Goal: Information Seeking & Learning: Learn about a topic

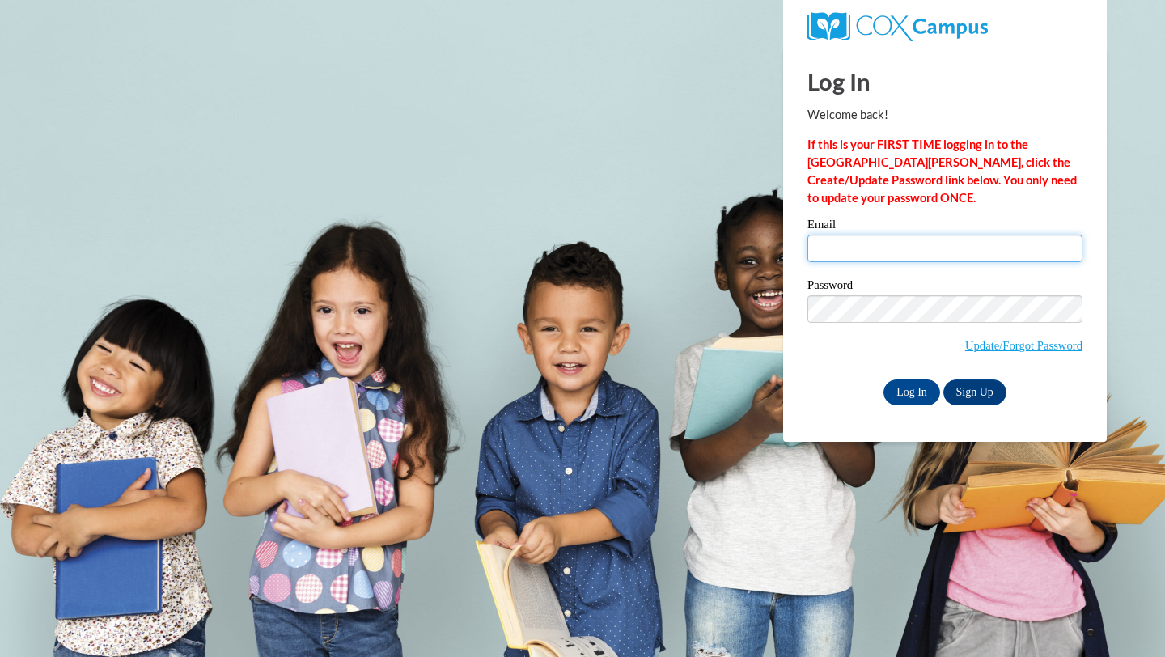
click at [895, 261] on input "Email" at bounding box center [945, 249] width 275 height 28
type input "[EMAIL_ADDRESS][DOMAIN_NAME]"
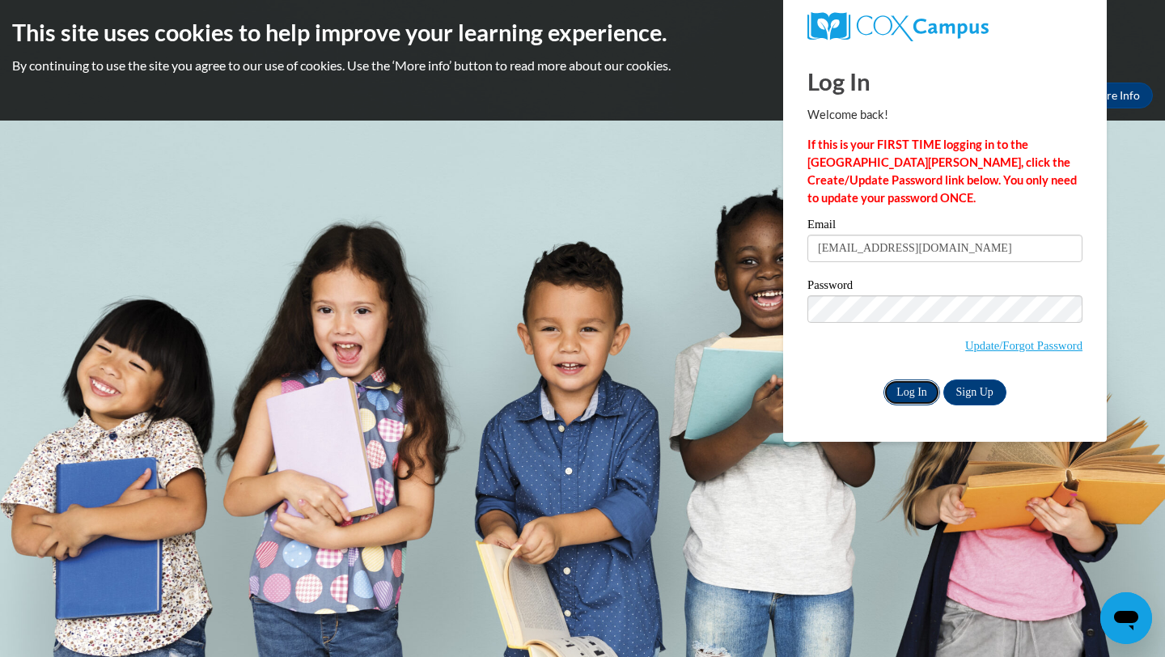
click at [910, 383] on input "Log In" at bounding box center [912, 393] width 57 height 26
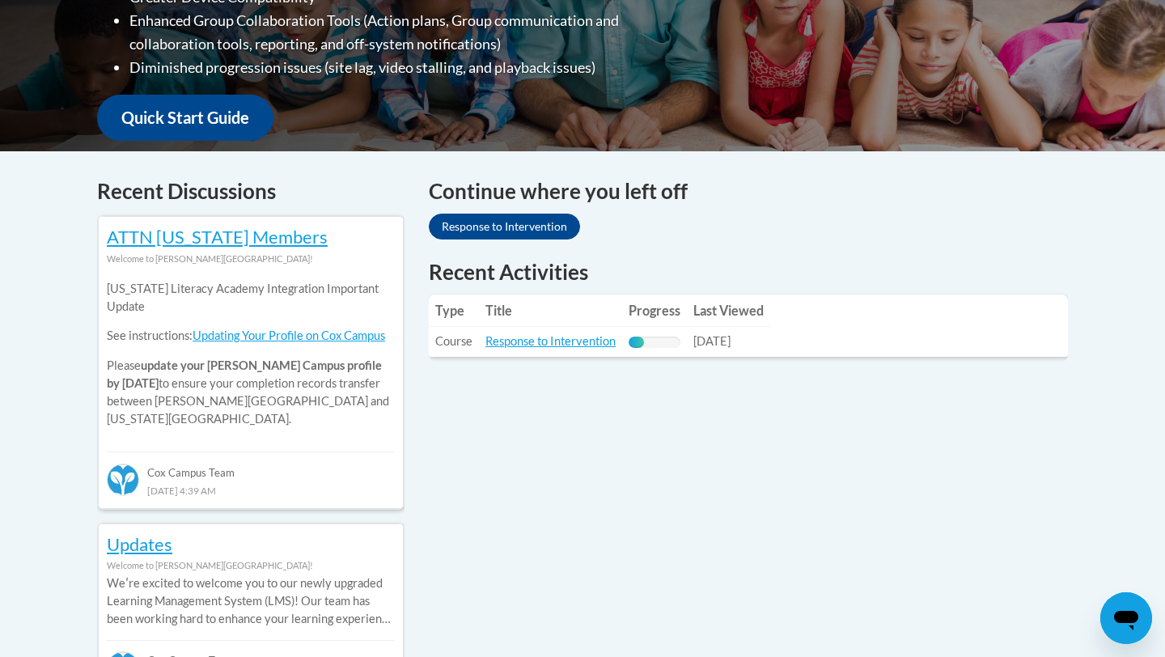
scroll to position [541, 0]
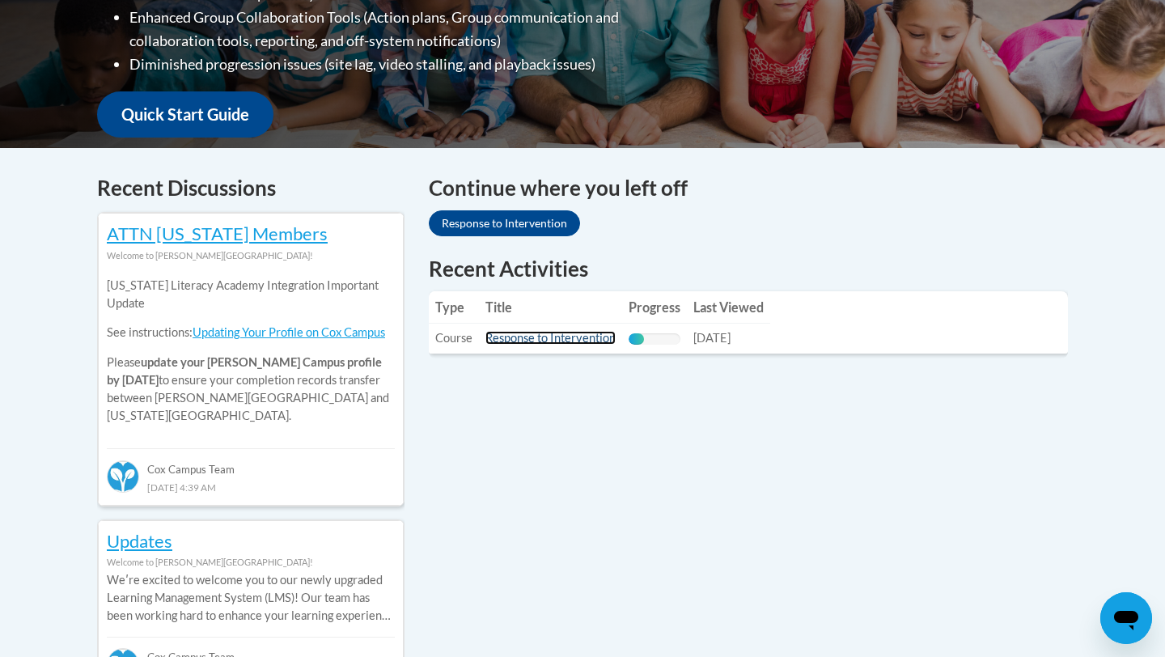
click at [552, 333] on link "Response to Intervention" at bounding box center [551, 338] width 130 height 14
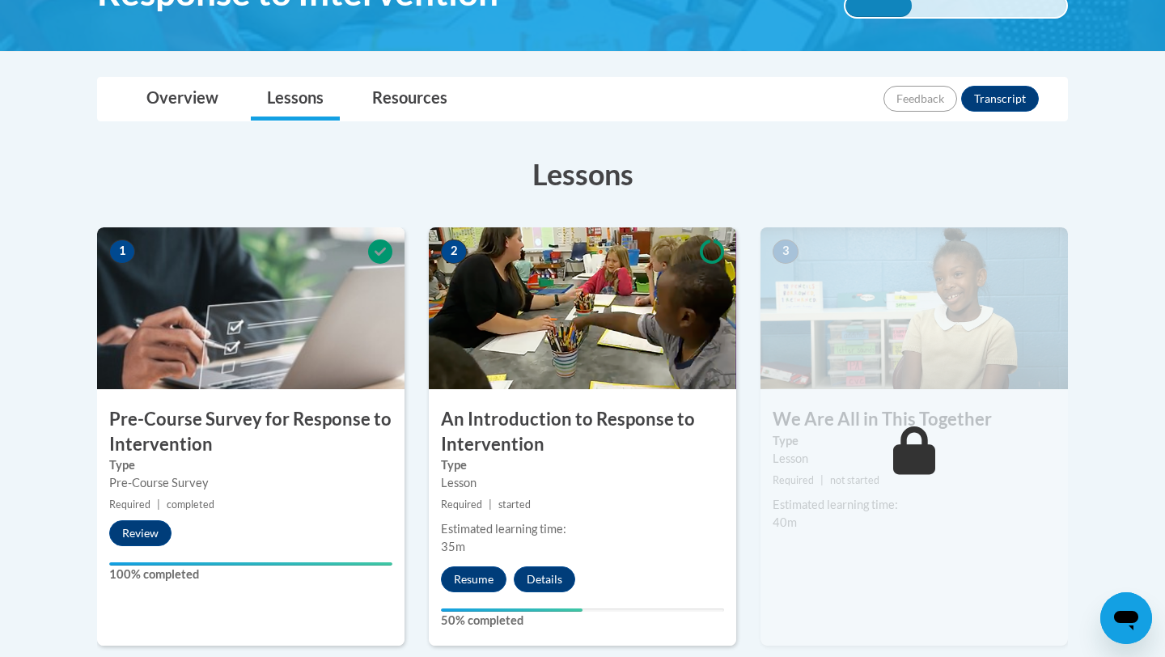
scroll to position [479, 0]
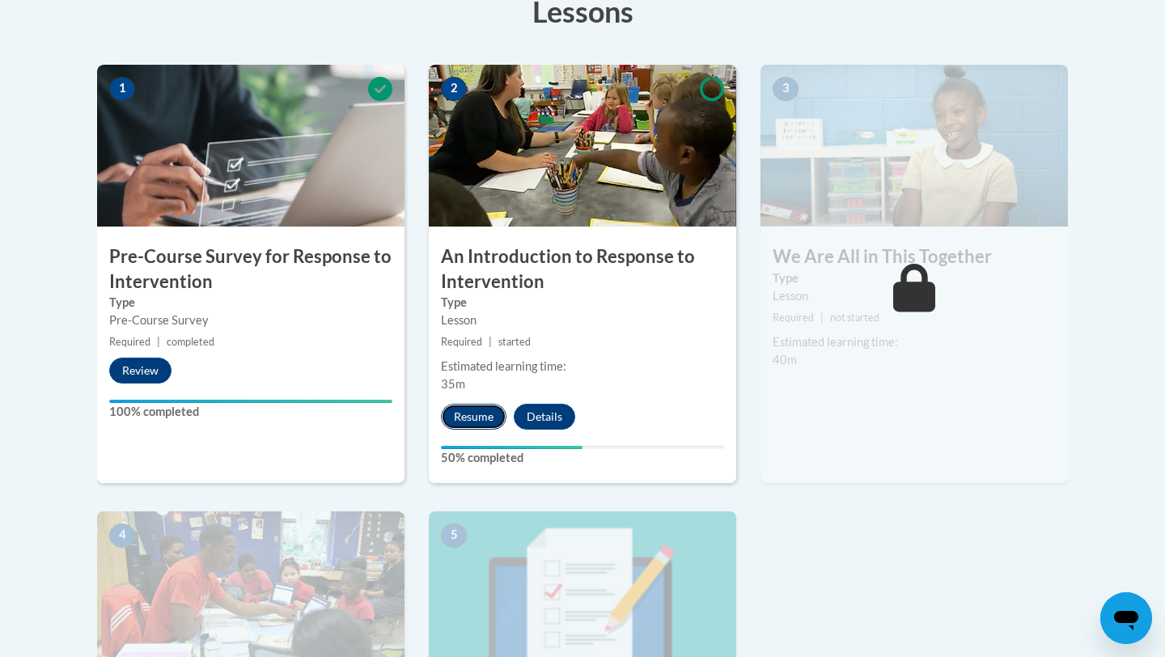
click at [452, 418] on button "Resume" at bounding box center [474, 417] width 66 height 26
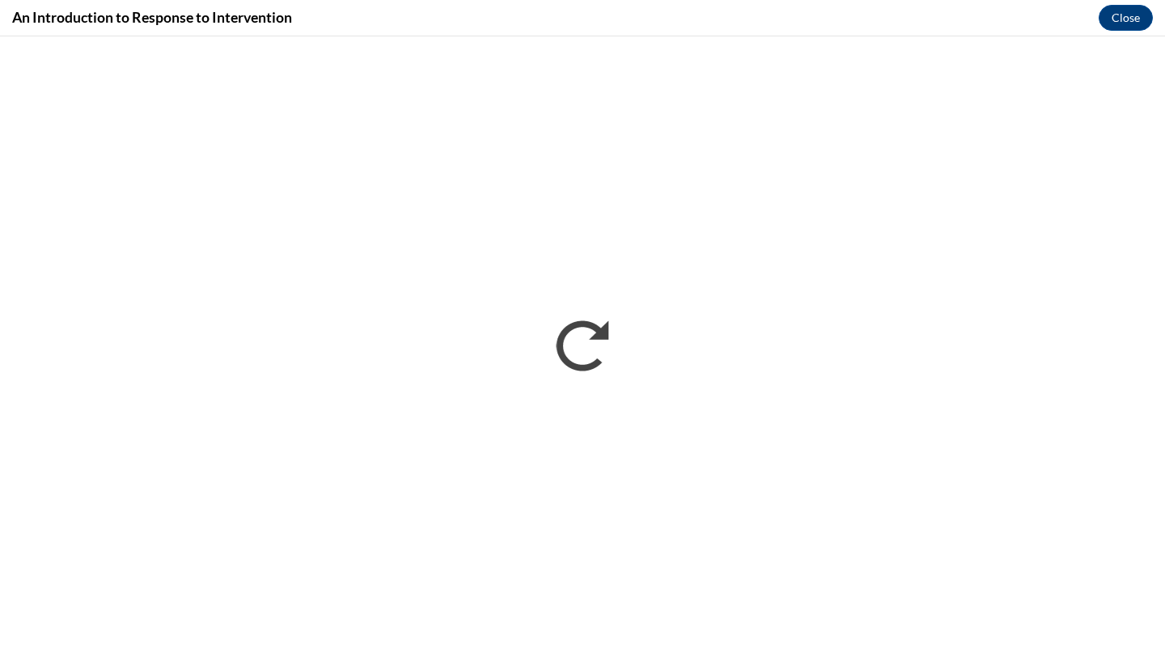
scroll to position [0, 0]
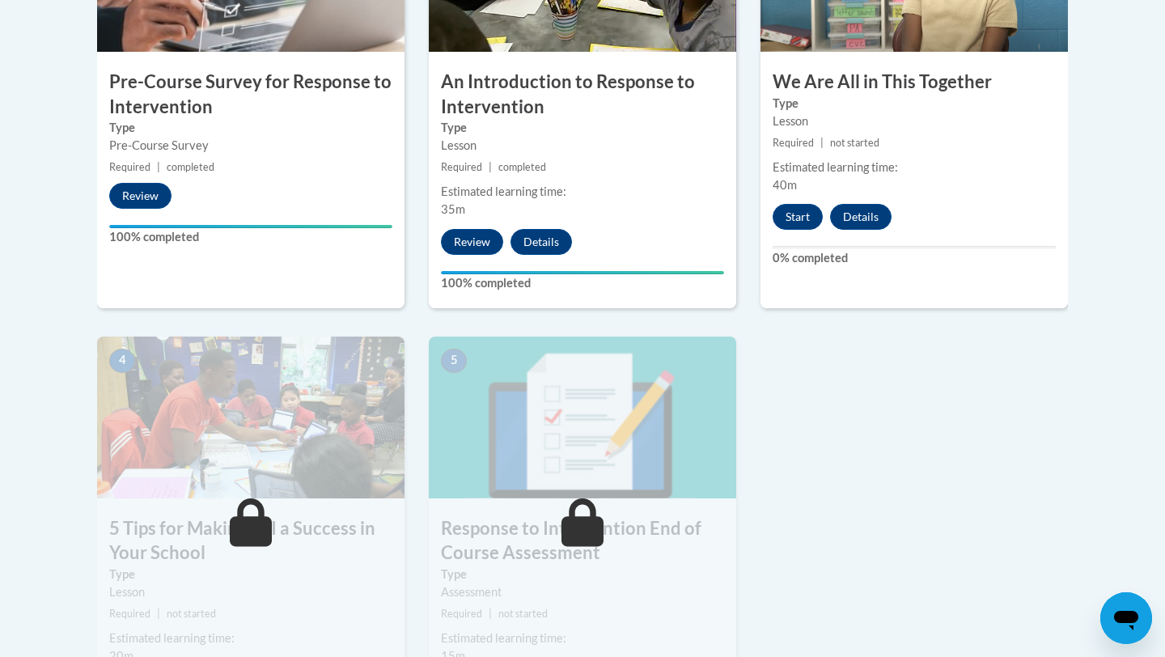
scroll to position [649, 0]
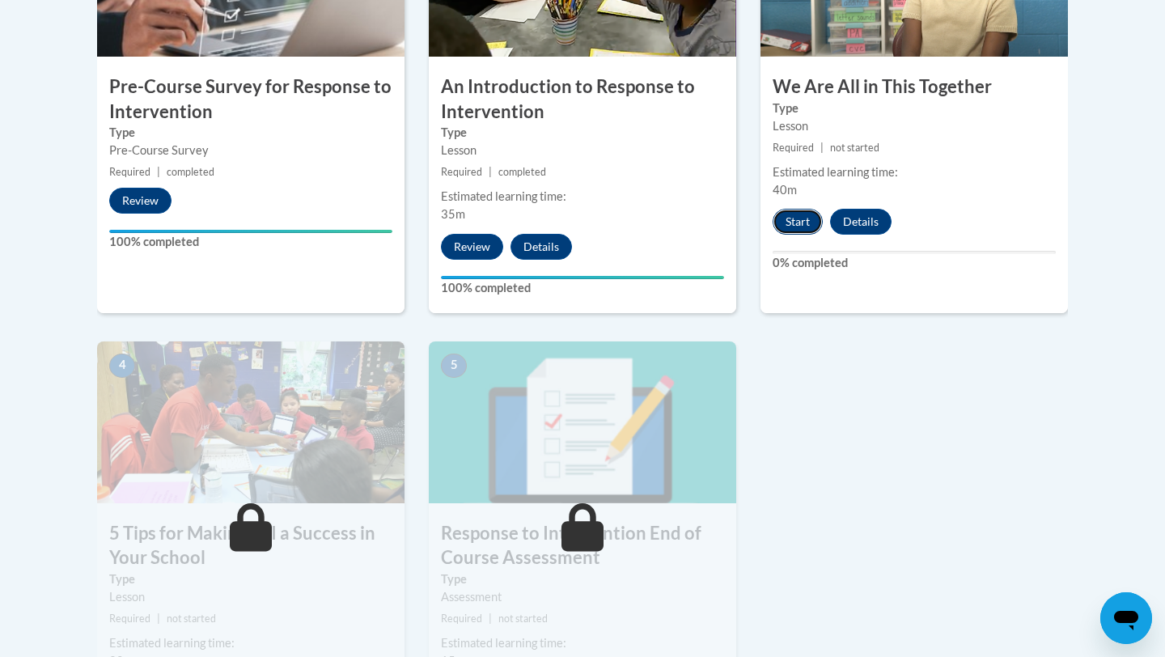
click at [801, 224] on button "Start" at bounding box center [798, 222] width 50 height 26
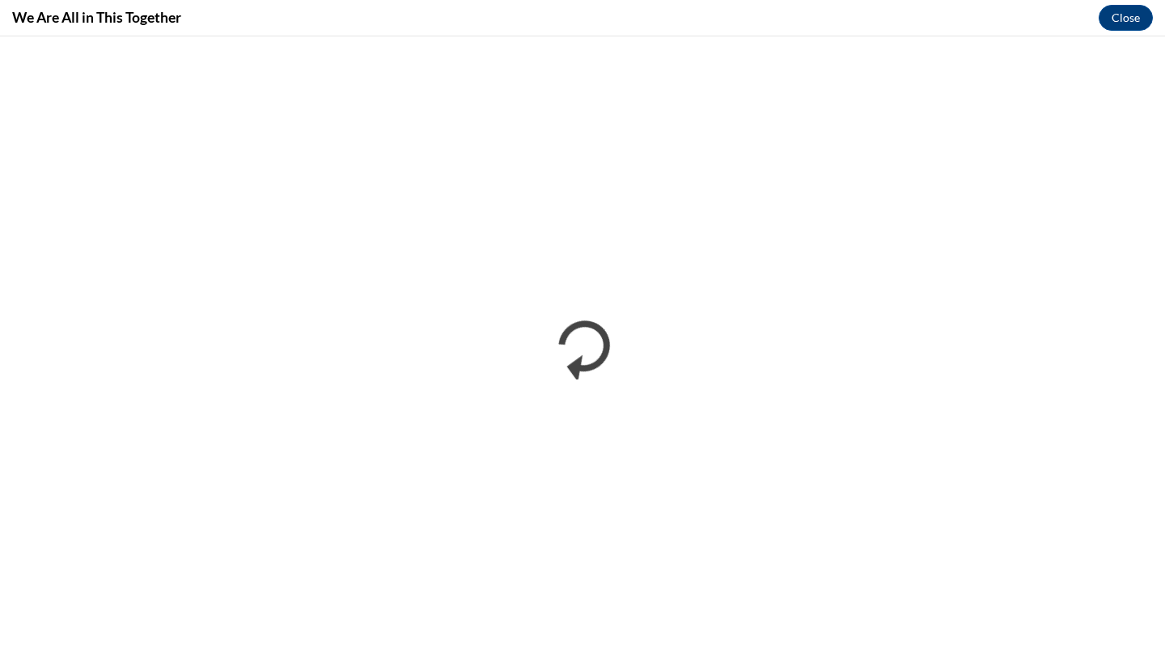
scroll to position [0, 0]
